Goal: Find specific page/section: Find specific page/section

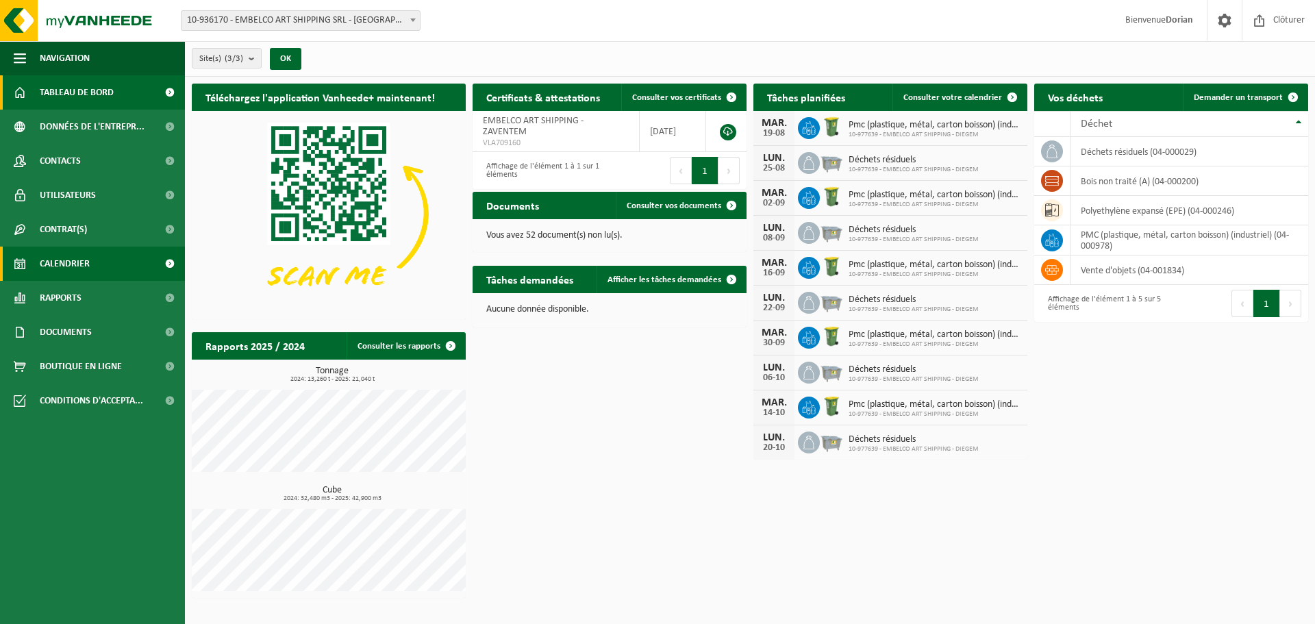
click at [92, 254] on link "Calendrier" at bounding box center [92, 263] width 185 height 34
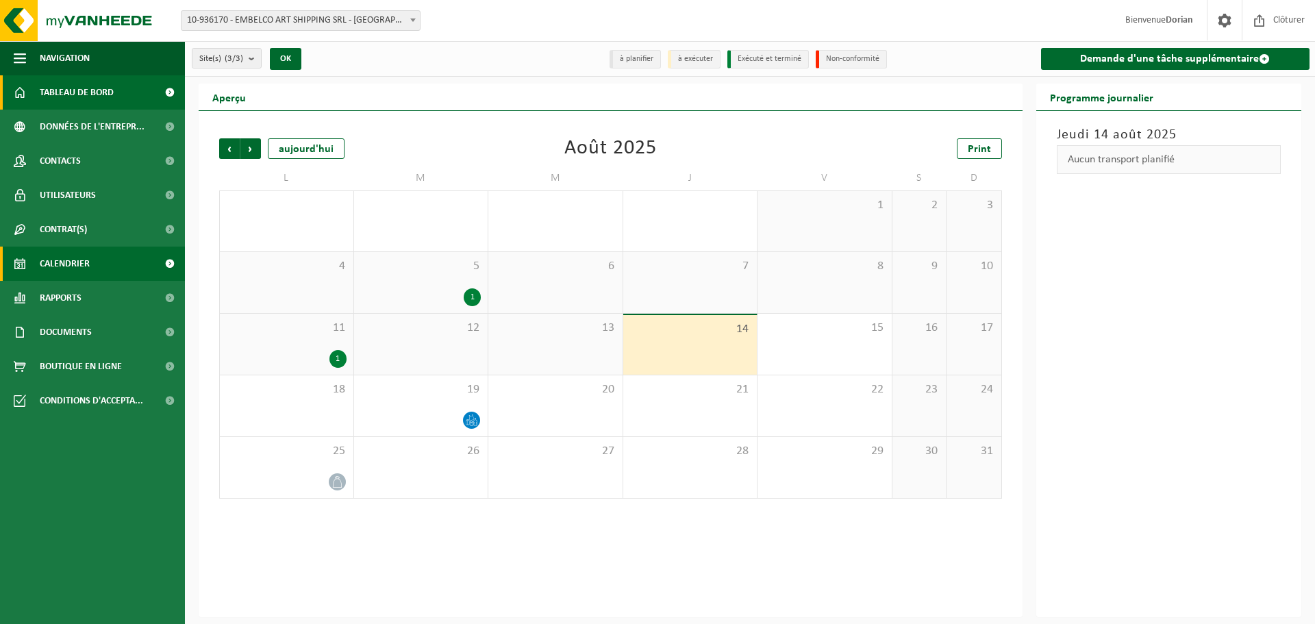
click at [125, 92] on link "Tableau de bord" at bounding box center [92, 92] width 185 height 34
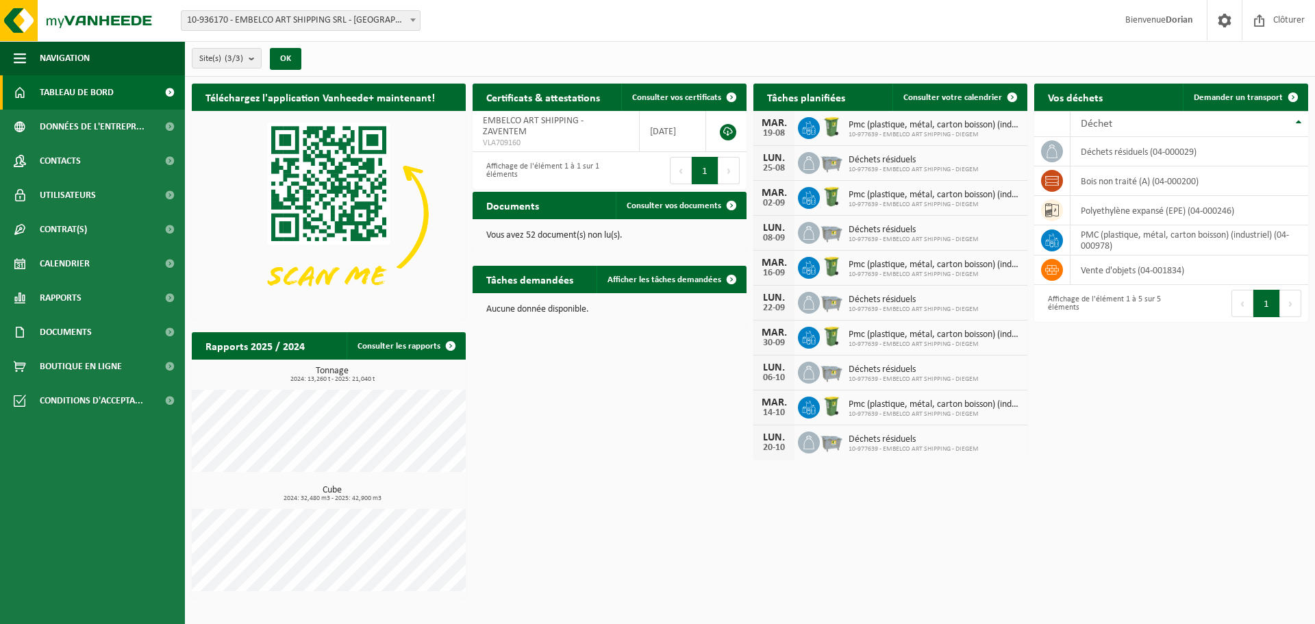
click at [75, 99] on span "Tableau de bord" at bounding box center [77, 92] width 74 height 34
click at [108, 148] on link "Contacts" at bounding box center [92, 161] width 185 height 34
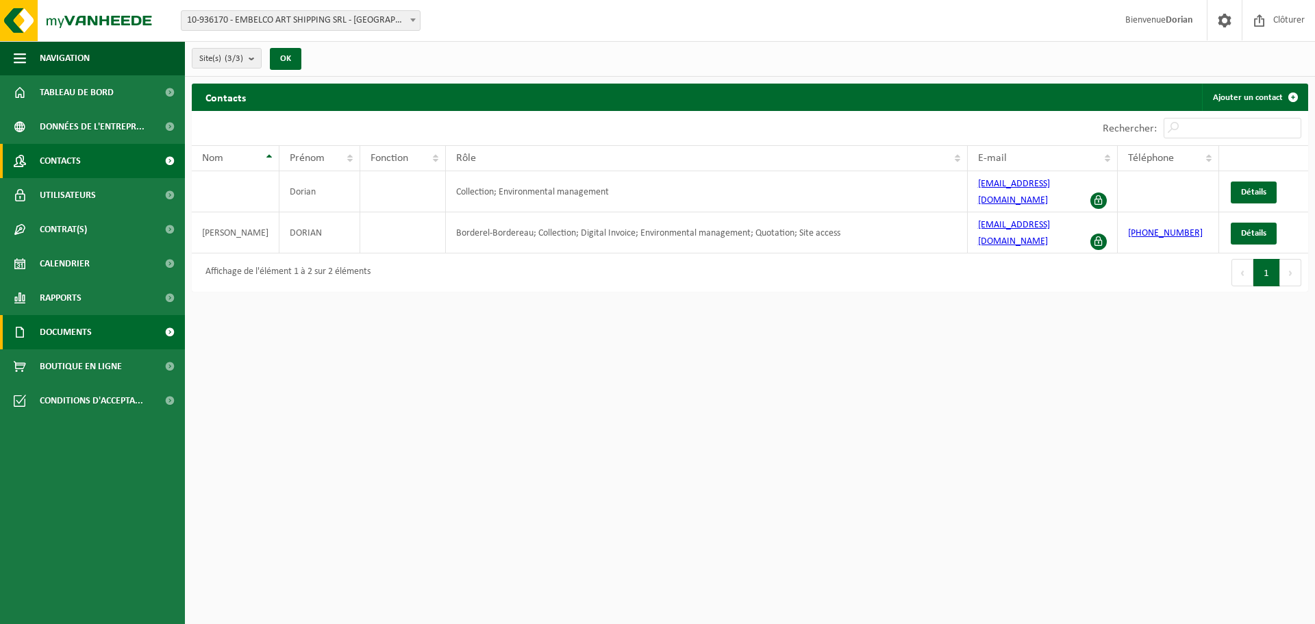
click at [101, 340] on link "Documents" at bounding box center [92, 332] width 185 height 34
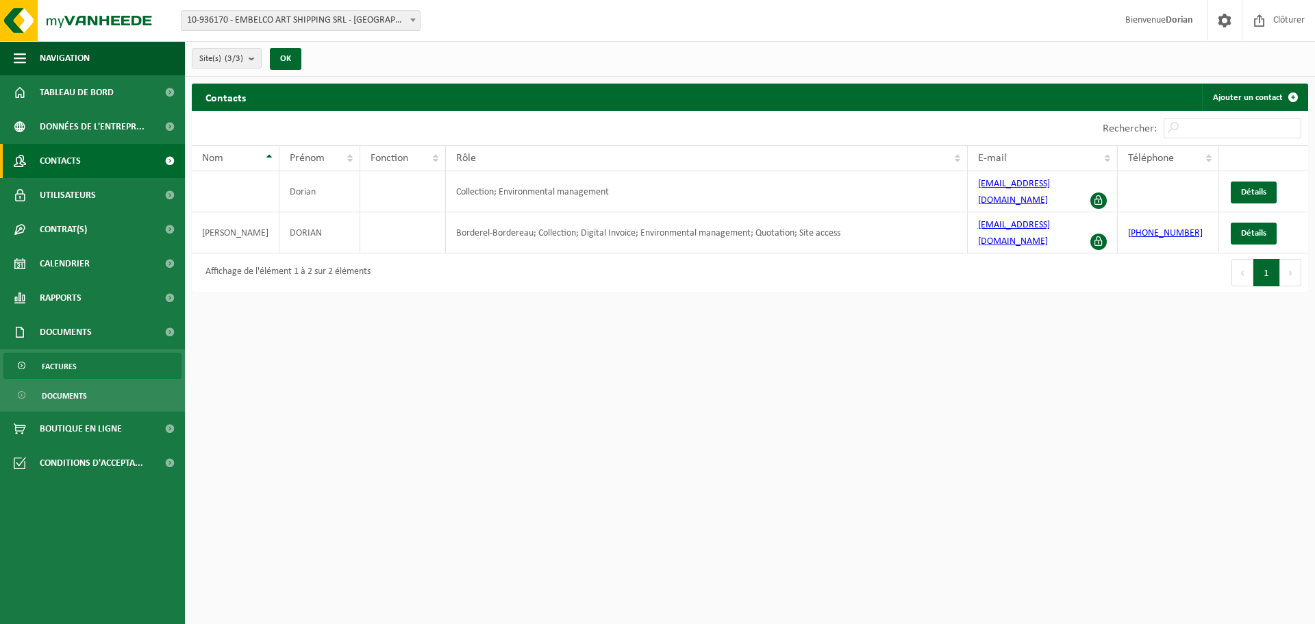
click at [97, 366] on link "Factures" at bounding box center [92, 366] width 178 height 26
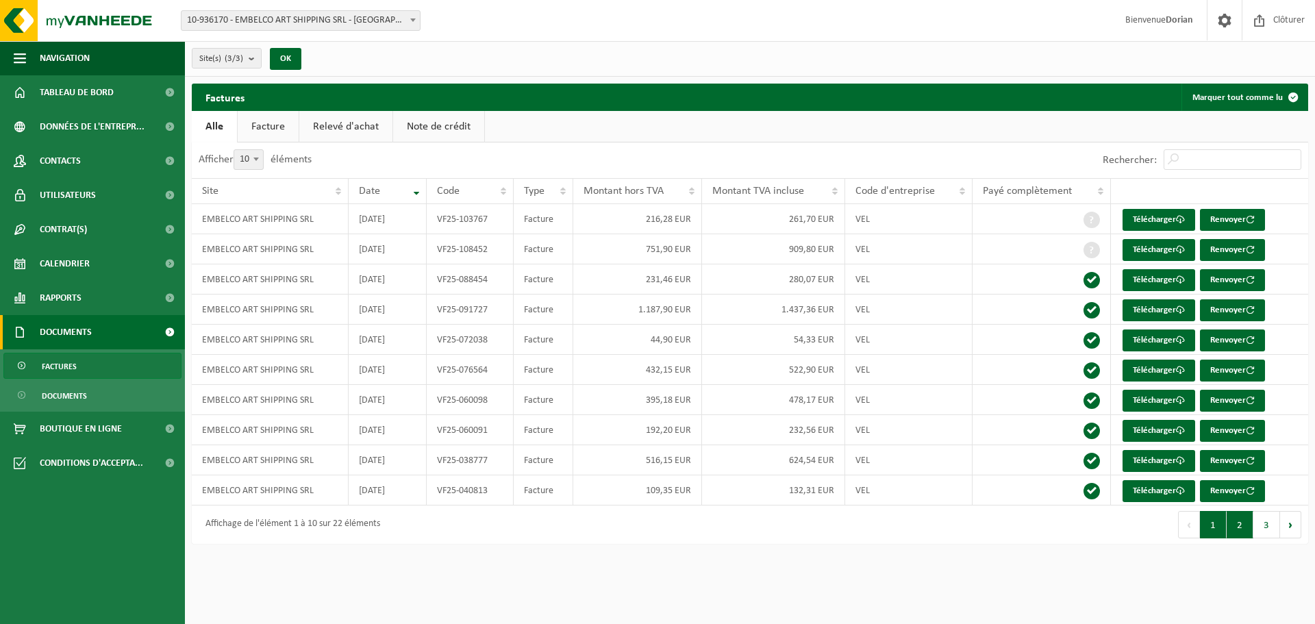
click at [1240, 522] on button "2" at bounding box center [1239, 524] width 27 height 27
click at [1261, 529] on button "3" at bounding box center [1266, 524] width 27 height 27
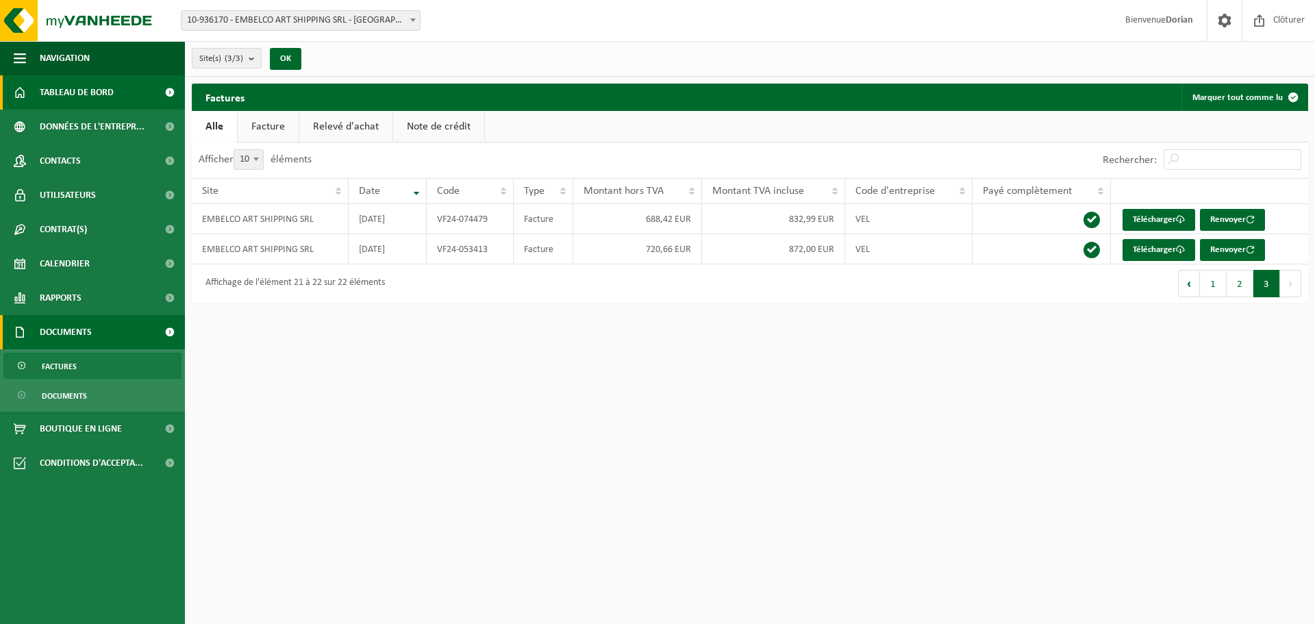
click at [110, 90] on span "Tableau de bord" at bounding box center [77, 92] width 74 height 34
